Goal: Task Accomplishment & Management: Complete application form

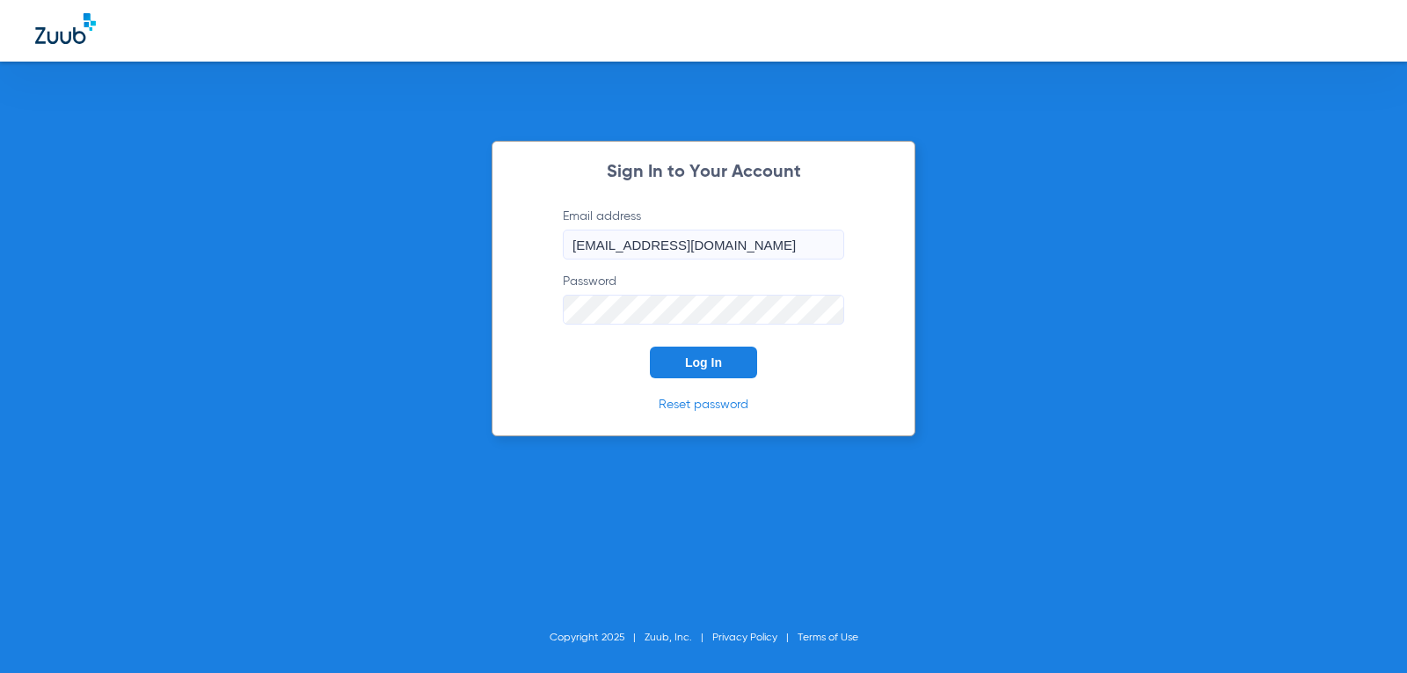
click at [683, 369] on button "Log In" at bounding box center [703, 363] width 107 height 32
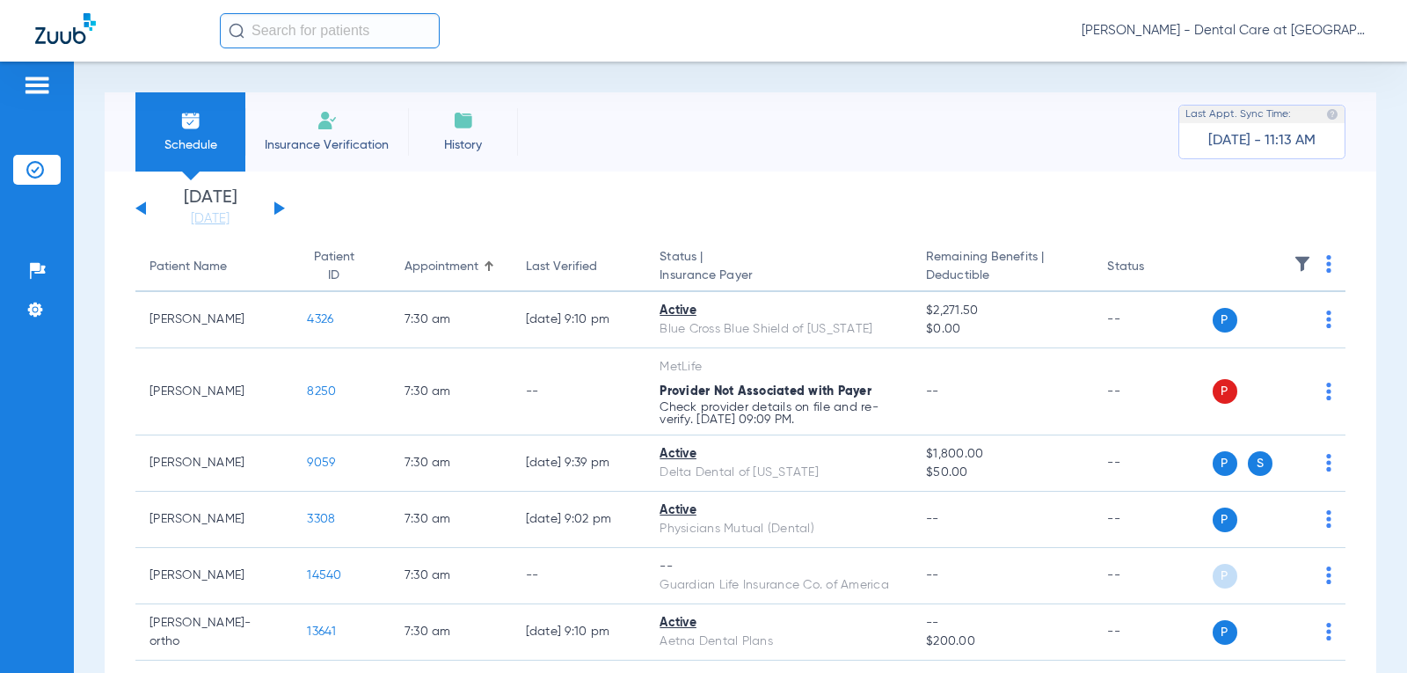
drag, startPoint x: 317, startPoint y: 127, endPoint x: 318, endPoint y: 135, distance: 8.8
click at [317, 127] on img at bounding box center [327, 120] width 21 height 21
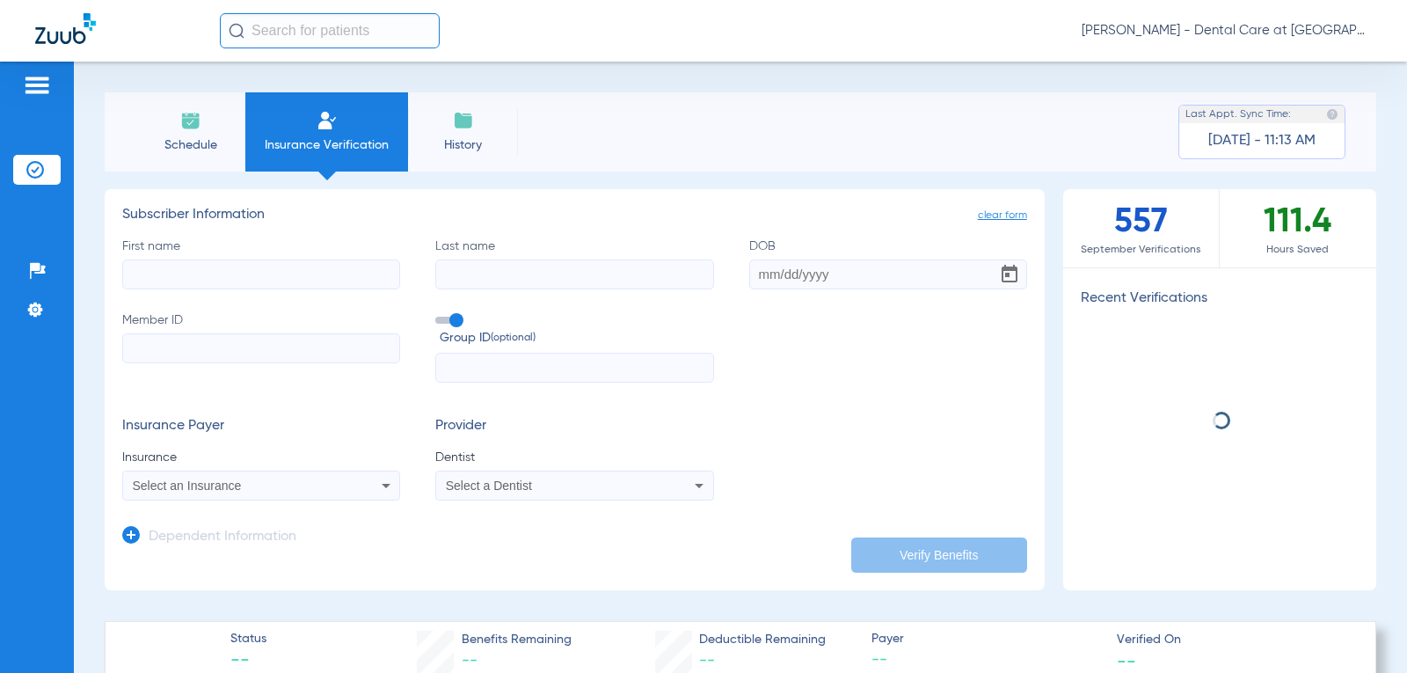
click at [245, 265] on input "First name" at bounding box center [261, 274] width 278 height 30
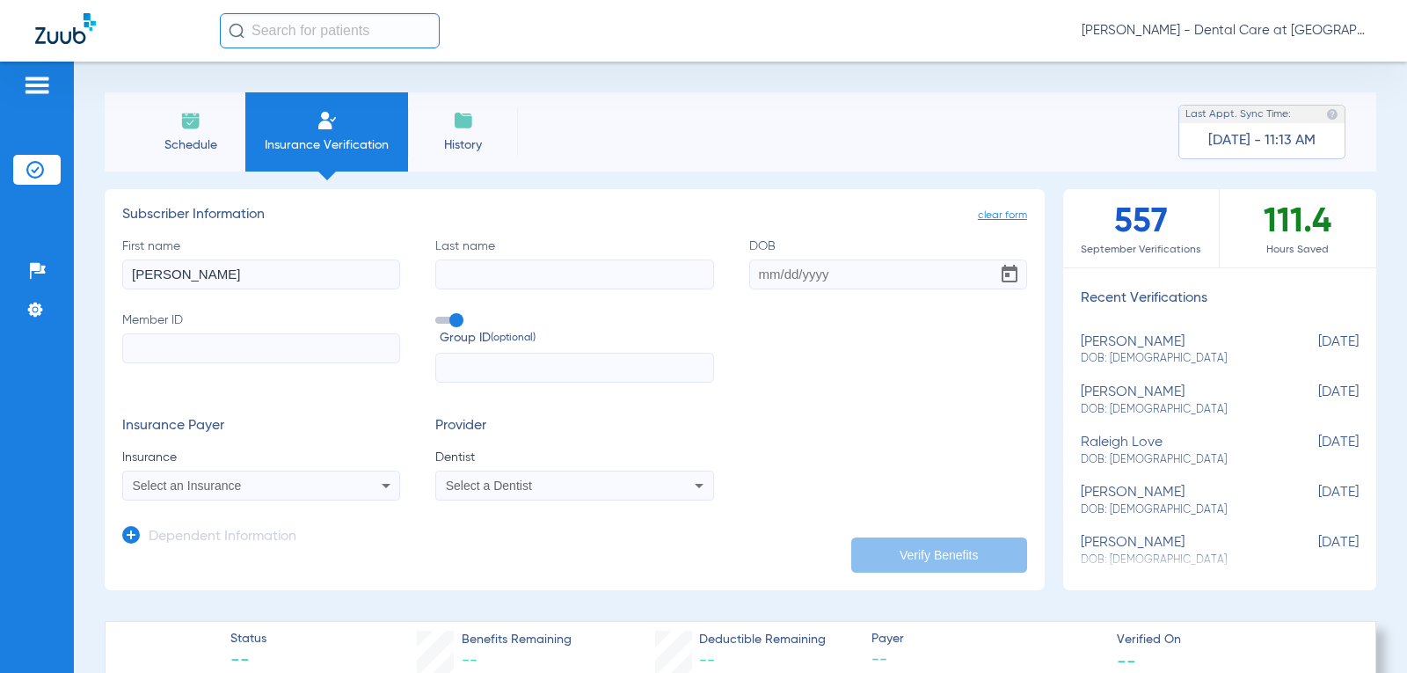
type input "[PERSON_NAME]"
click at [764, 280] on input "DOB" at bounding box center [888, 274] width 278 height 30
type input "[DATE]"
click at [880, 359] on div "First name [PERSON_NAME] Last name [PERSON_NAME] [DEMOGRAPHIC_DATA] Member ID G…" at bounding box center [574, 310] width 905 height 146
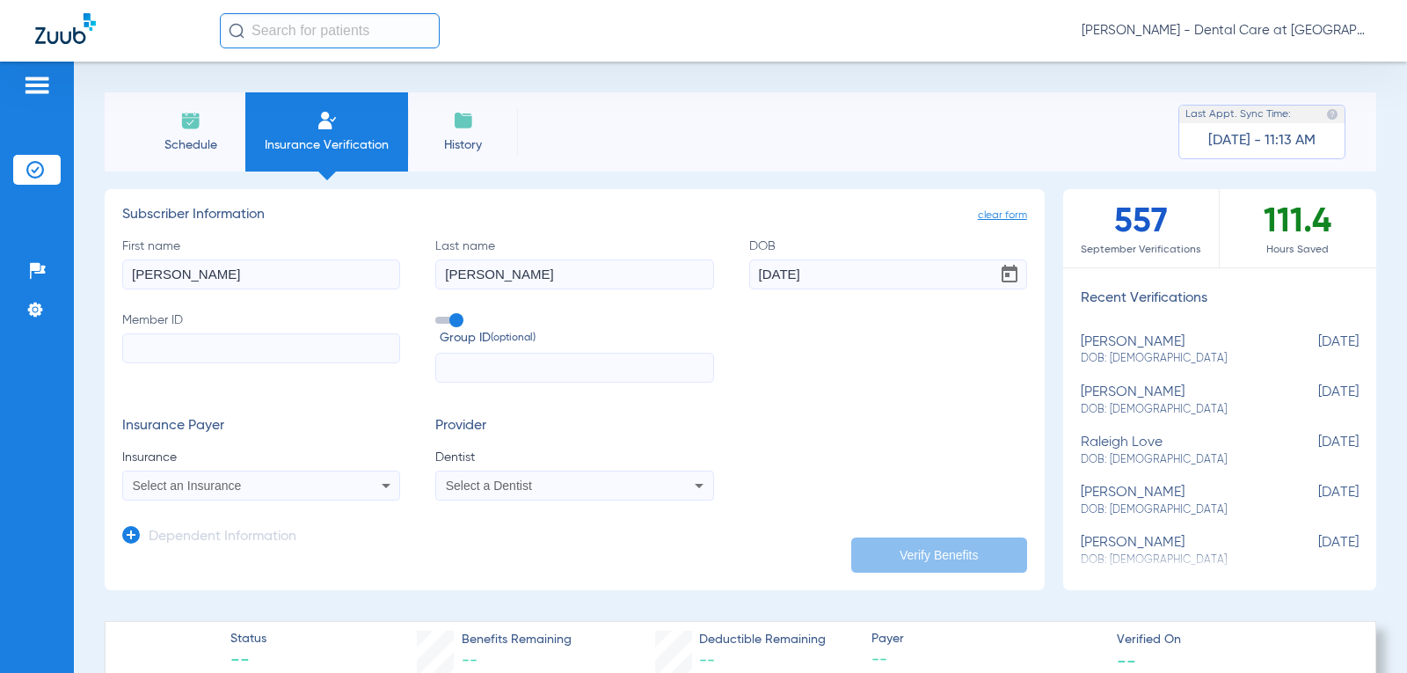
click at [314, 357] on input "Member ID" at bounding box center [261, 348] width 278 height 30
type input "920844442"
click at [482, 366] on input "text" at bounding box center [574, 368] width 278 height 30
type input "2m2x"
click at [343, 413] on form "First name [PERSON_NAME] Last name [PERSON_NAME] [DEMOGRAPHIC_DATA] Member ID 9…" at bounding box center [574, 369] width 905 height 264
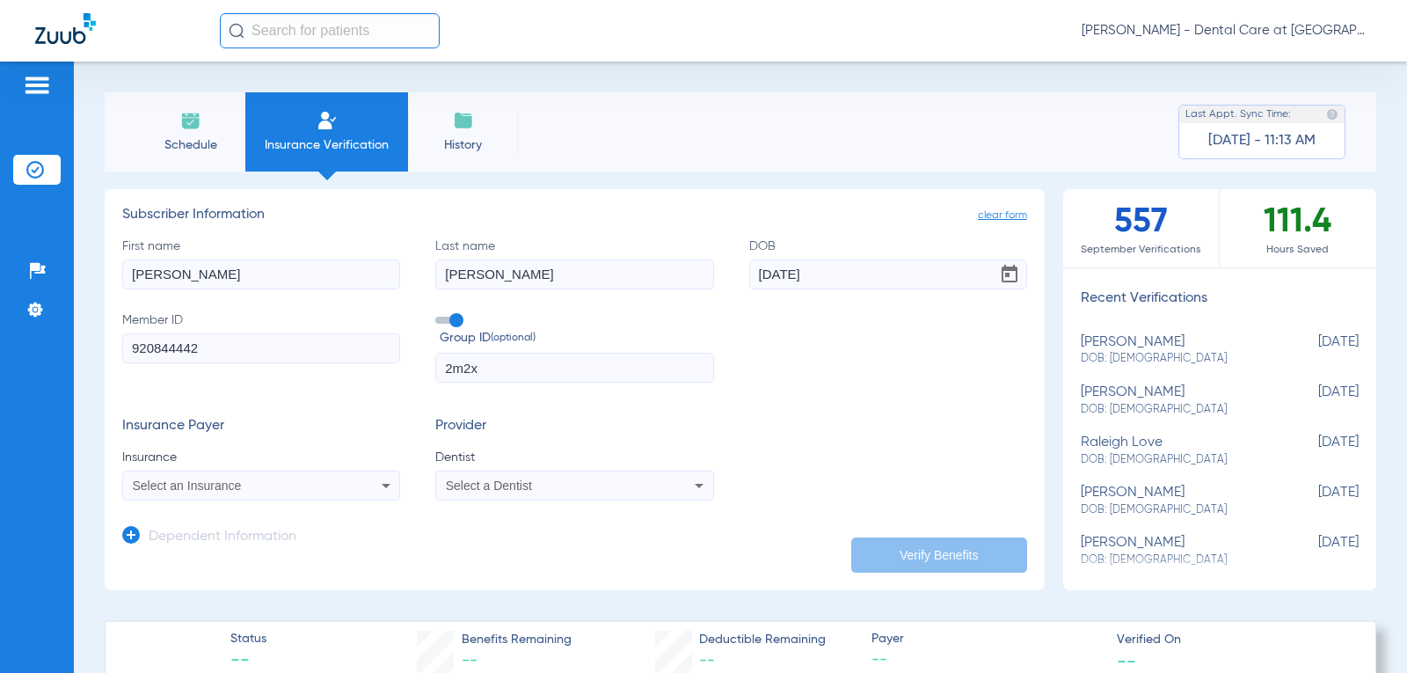
click at [237, 486] on span "Select an Insurance" at bounding box center [187, 486] width 109 height 14
drag, startPoint x: 108, startPoint y: 423, endPoint x: 87, endPoint y: 423, distance: 21.1
click at [87, 423] on div "caref close Bcbs - [US_STATE] / Carefirst" at bounding box center [703, 336] width 1407 height 673
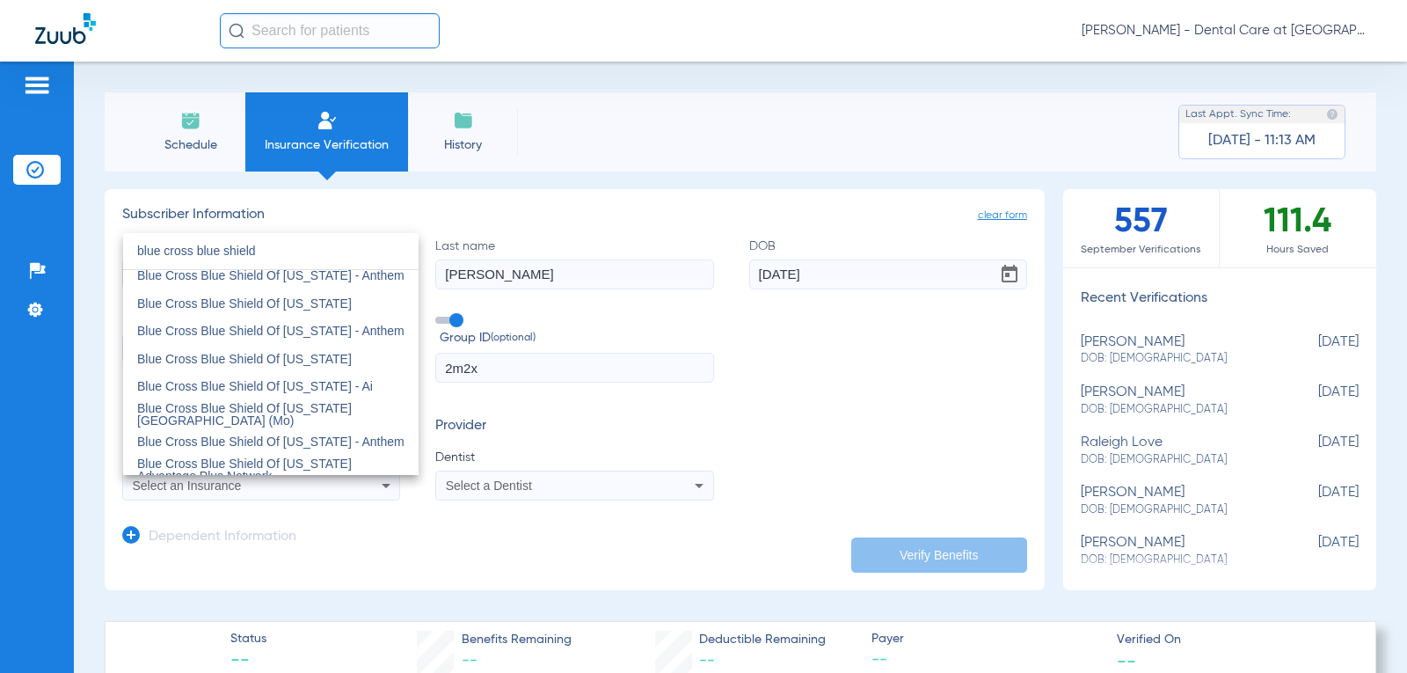
scroll to position [255, 0]
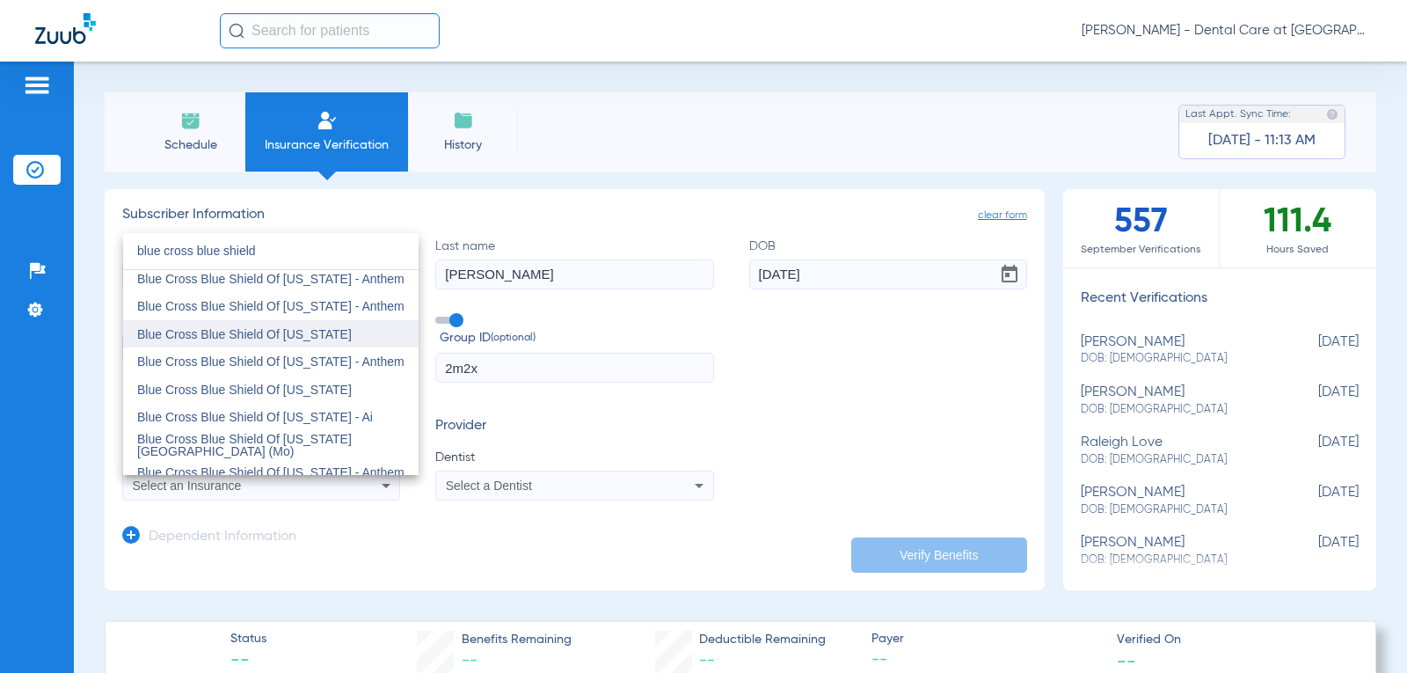
type input "blue cross blue shield"
click at [293, 338] on span "Blue Cross Blue Shield Of [US_STATE]" at bounding box center [244, 334] width 215 height 14
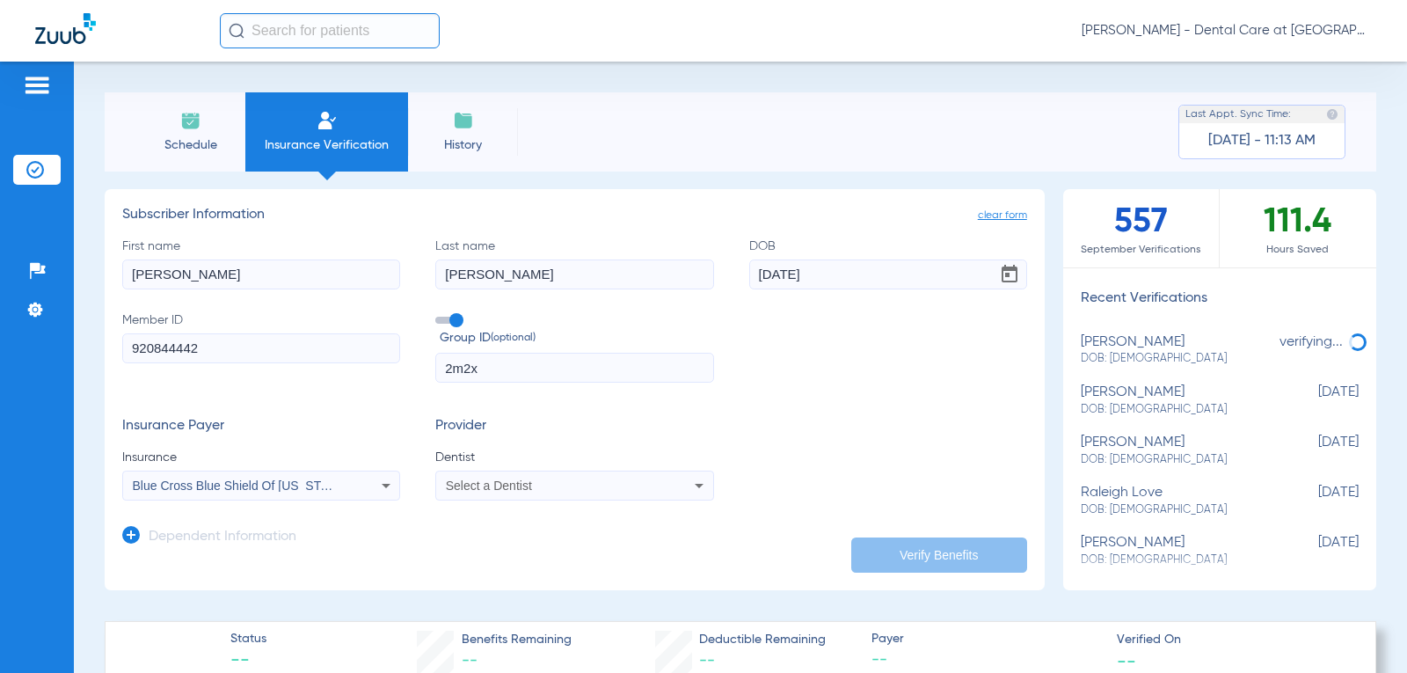
click at [482, 488] on span "Select a Dentist" at bounding box center [489, 486] width 86 height 14
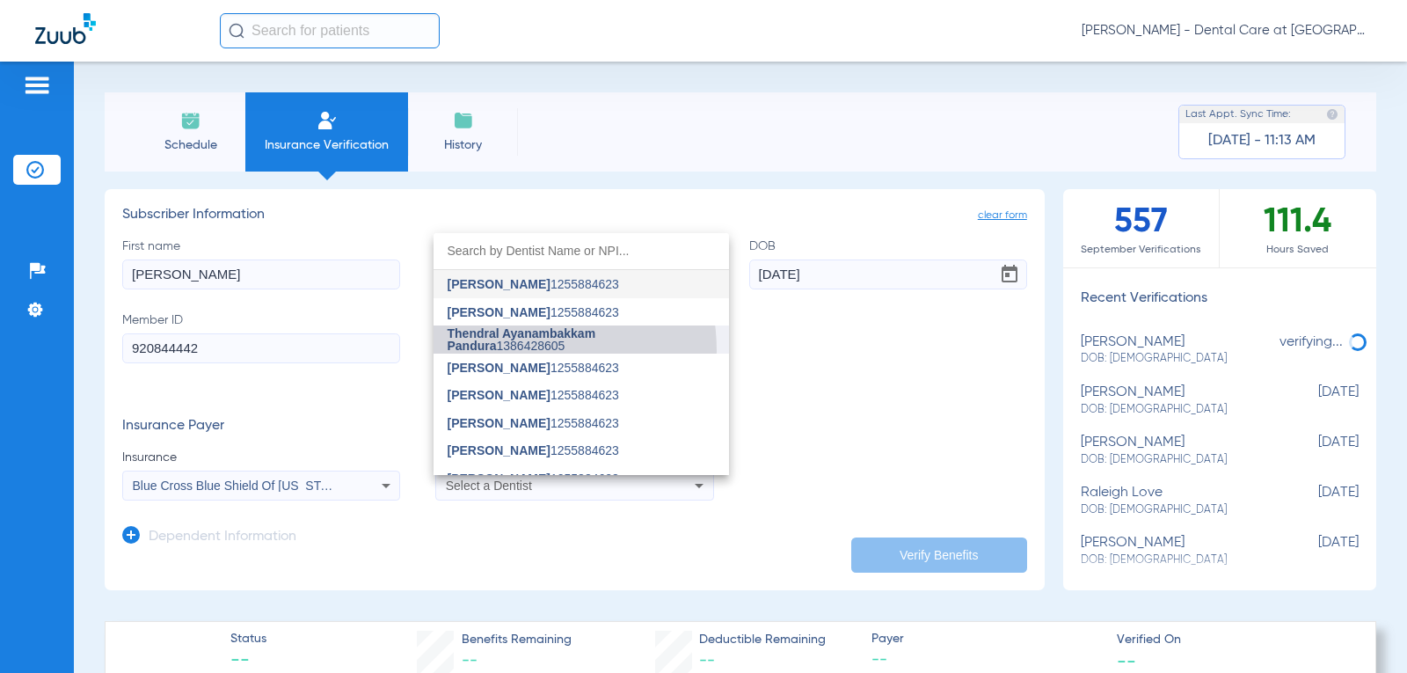
click at [495, 351] on span "Thendral Ayanambakkam Pandura 1386428605" at bounding box center [581, 339] width 267 height 25
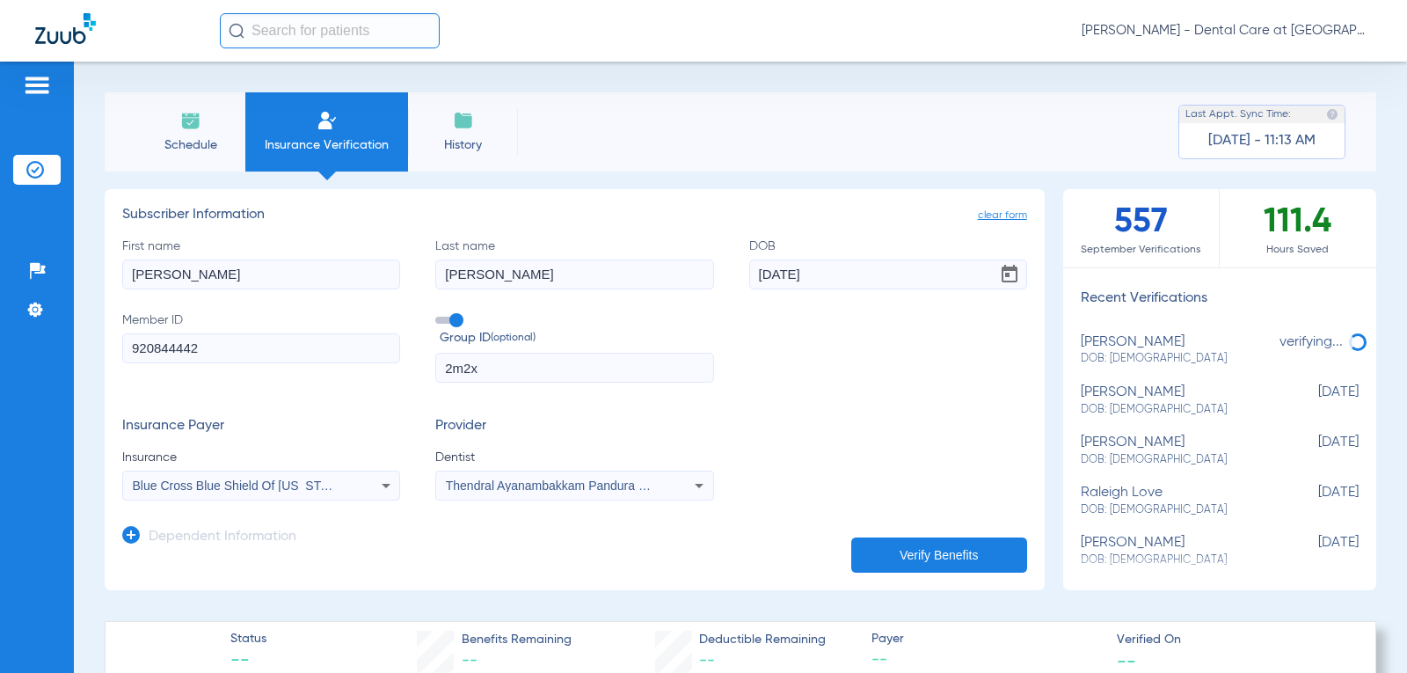
click at [527, 552] on app-dependent-form "Dependent Information" at bounding box center [574, 530] width 905 height 59
click at [865, 544] on button "Verify Benefits" at bounding box center [939, 554] width 176 height 35
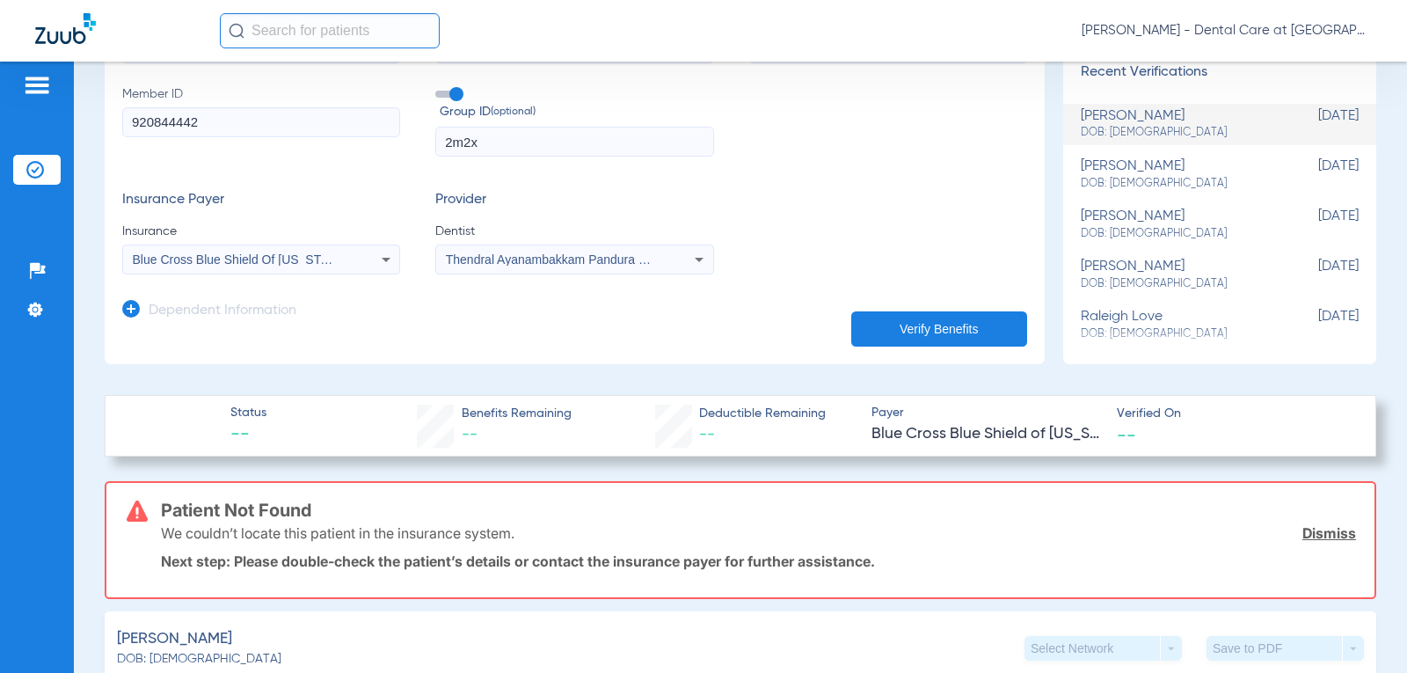
scroll to position [176, 0]
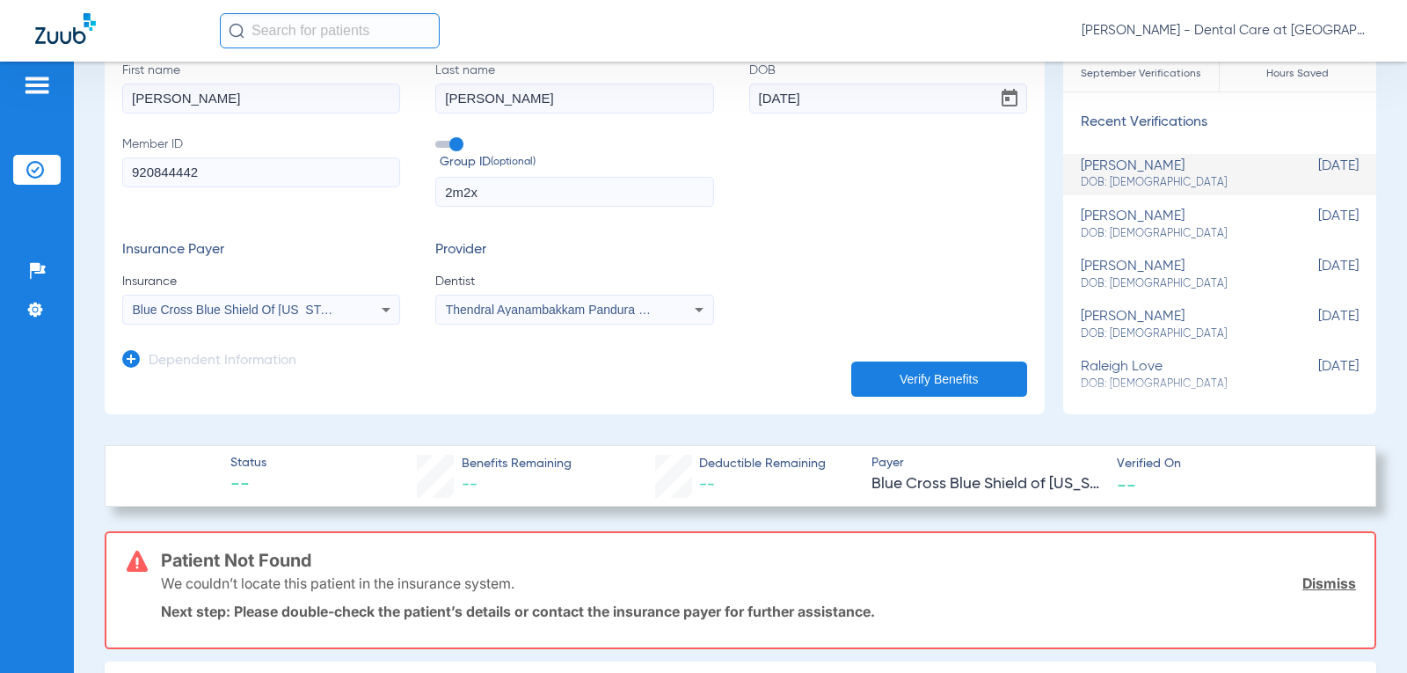
click at [291, 309] on span "Blue Cross Blue Shield Of [US_STATE]" at bounding box center [240, 310] width 215 height 14
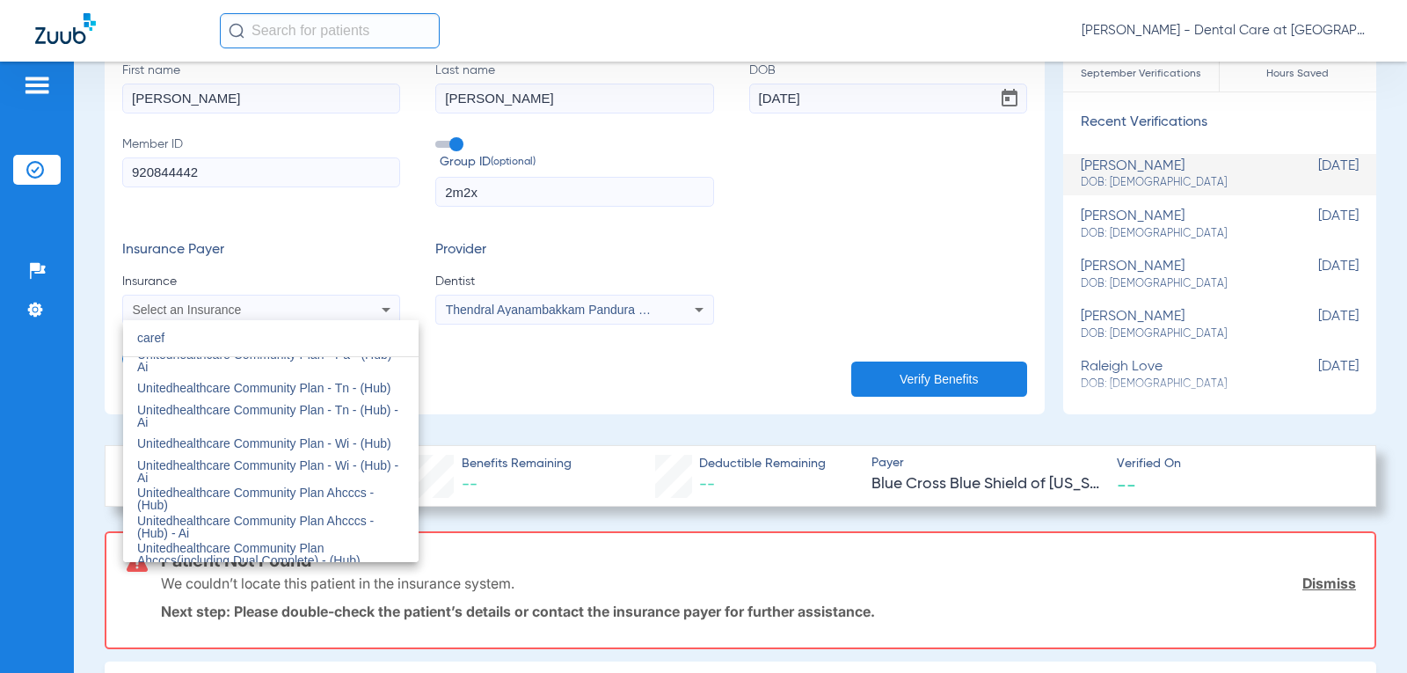
scroll to position [0, 0]
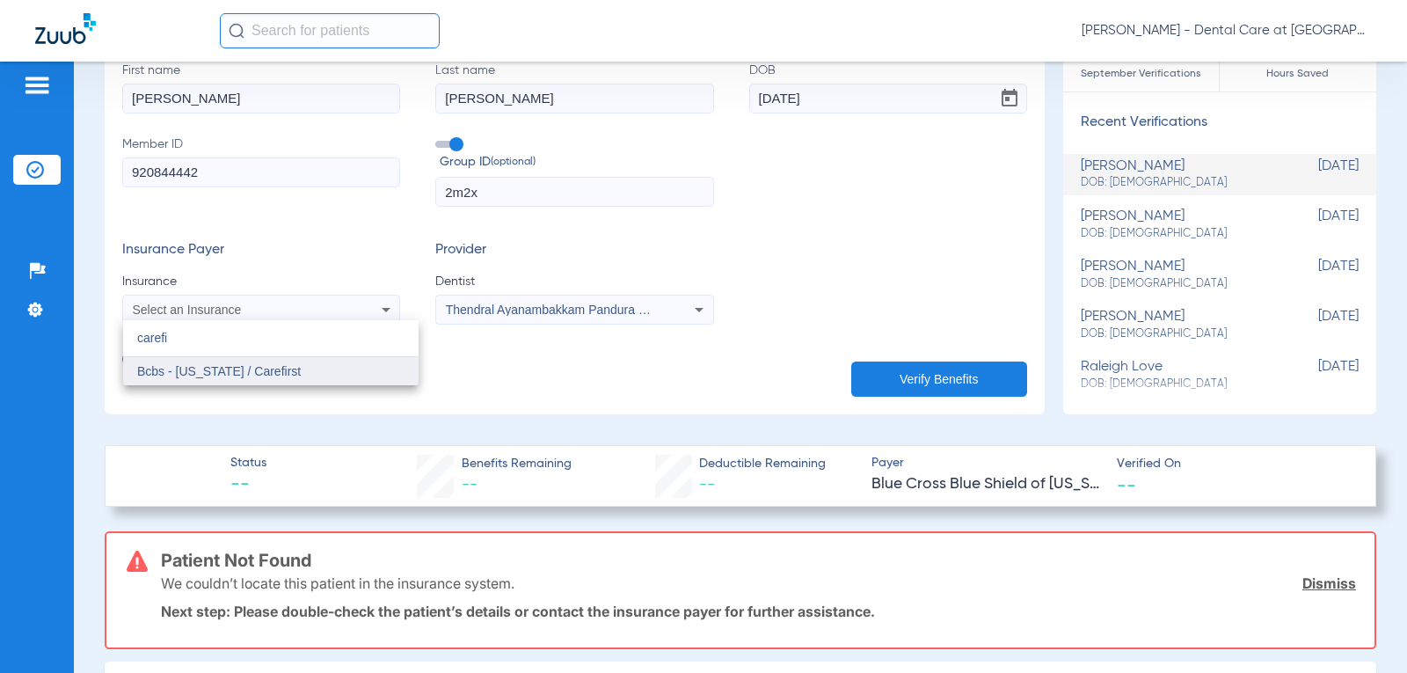
type input "carefi"
click at [287, 371] on mat-option "Bcbs - [US_STATE] / Carefirst" at bounding box center [271, 371] width 296 height 28
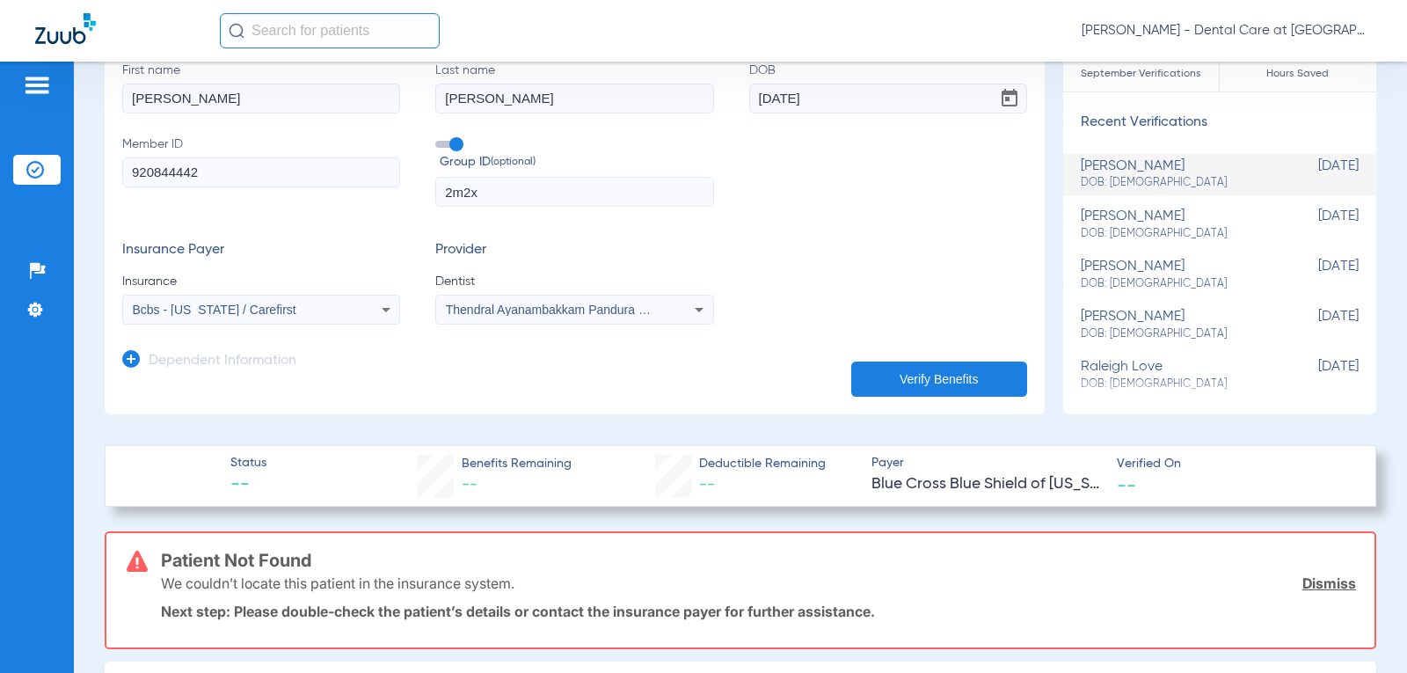
click at [861, 382] on button "Verify Benefits" at bounding box center [939, 379] width 176 height 35
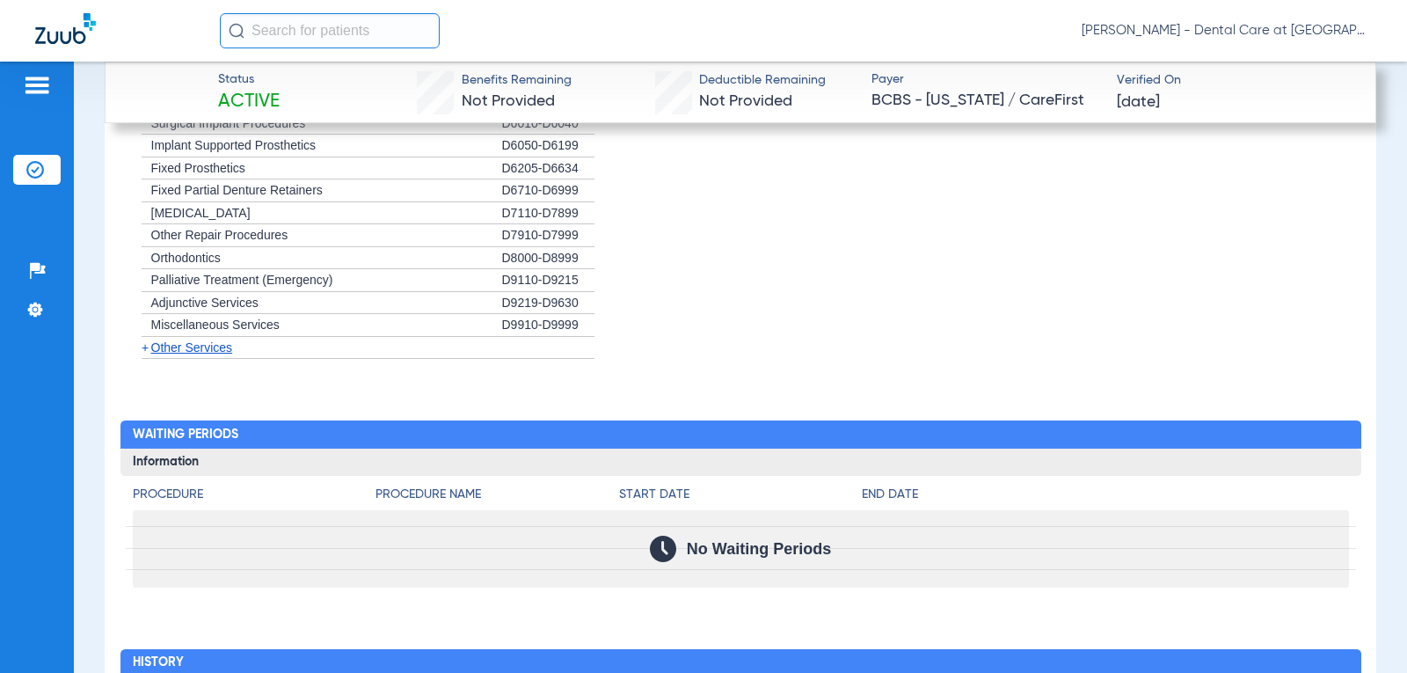
scroll to position [1759, 0]
